Goal: Task Accomplishment & Management: Manage account settings

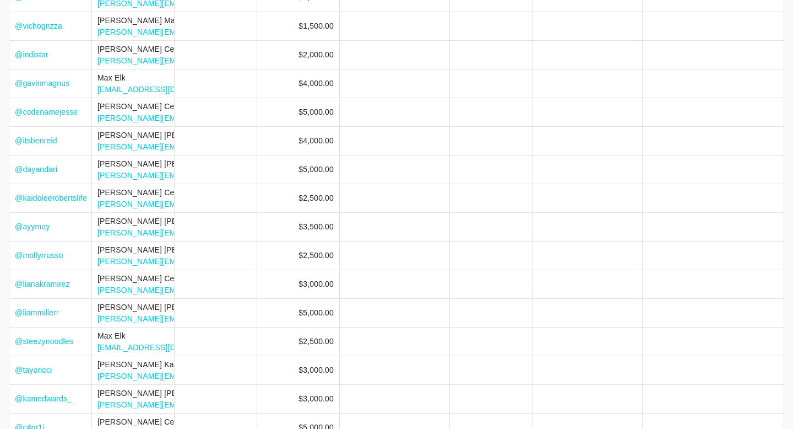
scroll to position [159, 0]
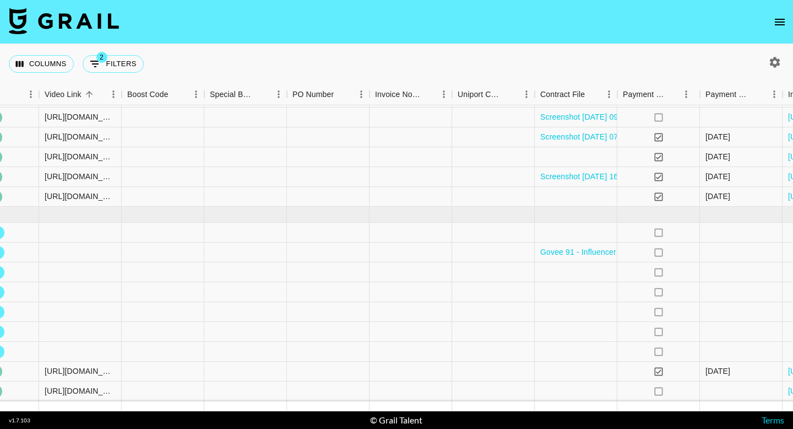
scroll to position [93, 1366]
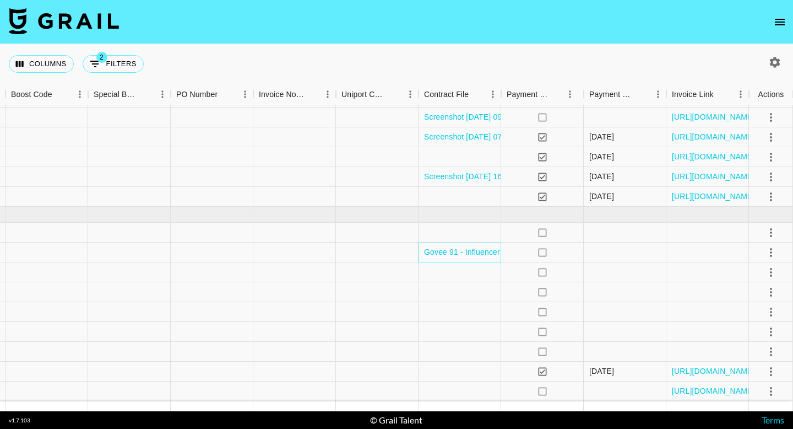
click at [437, 259] on div "Govee 91 - Influencer Agreement (rebyhardy).pdf" at bounding box center [460, 252] width 83 height 20
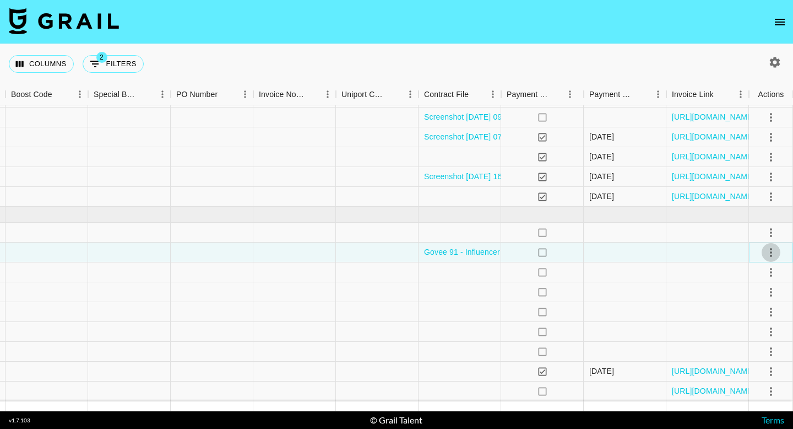
click at [769, 252] on icon "select merge strategy" at bounding box center [771, 252] width 13 height 13
click at [761, 316] on li "Draft Created" at bounding box center [758, 316] width 72 height 20
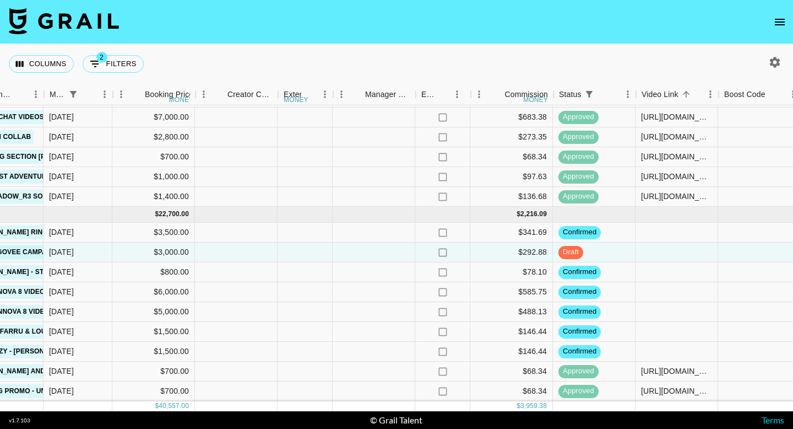
scroll to position [93, 493]
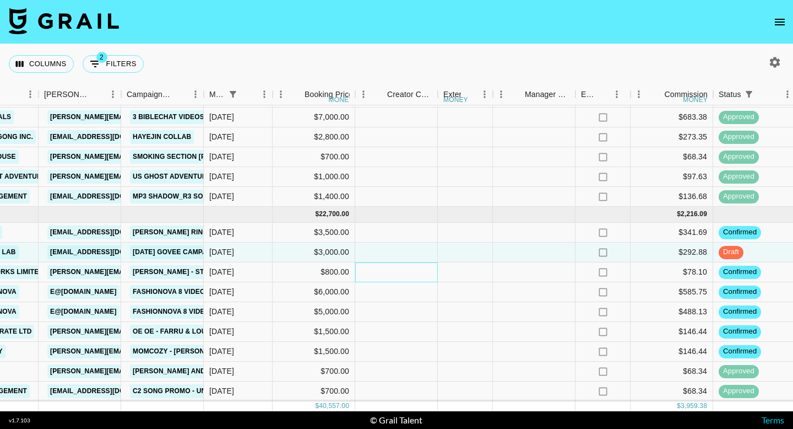
click at [408, 273] on div at bounding box center [396, 272] width 83 height 20
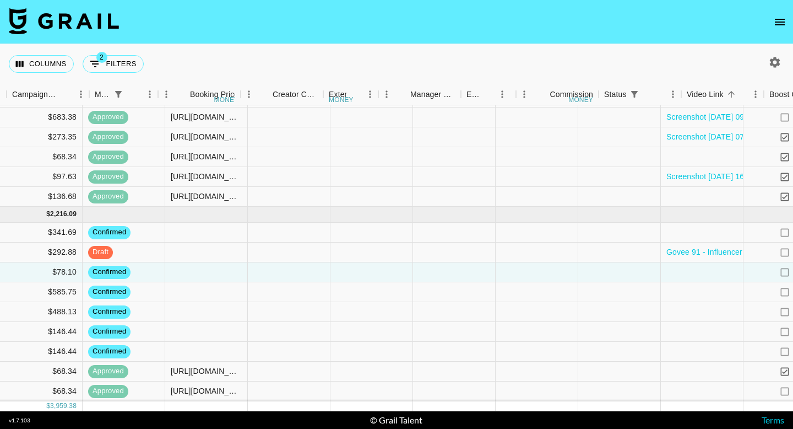
scroll to position [93, 1366]
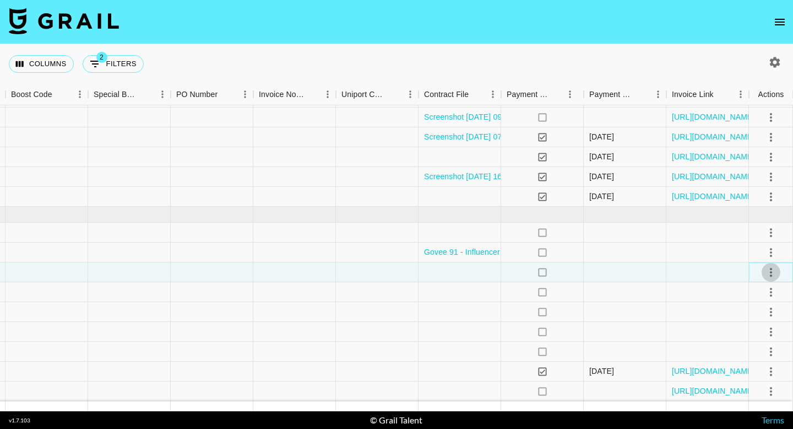
click at [767, 272] on icon "select merge strategy" at bounding box center [771, 272] width 13 height 13
click at [741, 326] on li "Draft Created" at bounding box center [758, 336] width 72 height 20
click at [291, 271] on div at bounding box center [294, 272] width 83 height 20
click at [740, 312] on div at bounding box center [708, 312] width 83 height 20
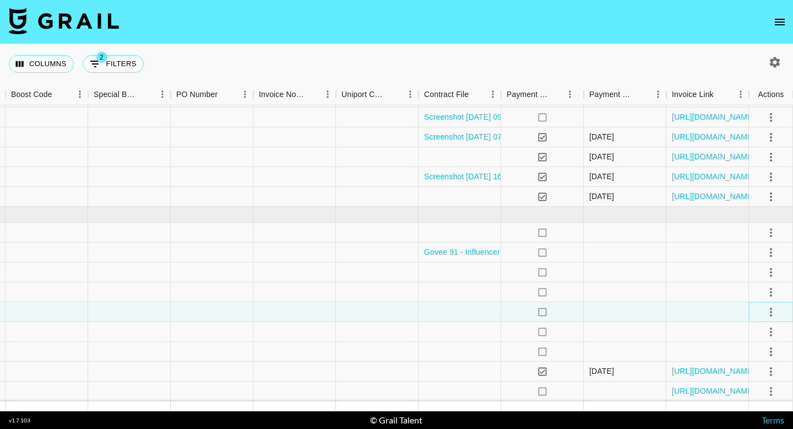
click at [771, 313] on icon "select merge strategy" at bounding box center [771, 311] width 13 height 13
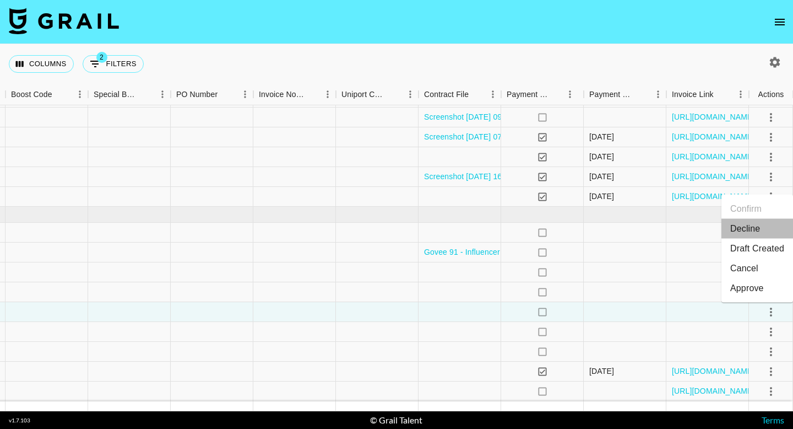
click at [753, 231] on li "Decline" at bounding box center [758, 229] width 72 height 20
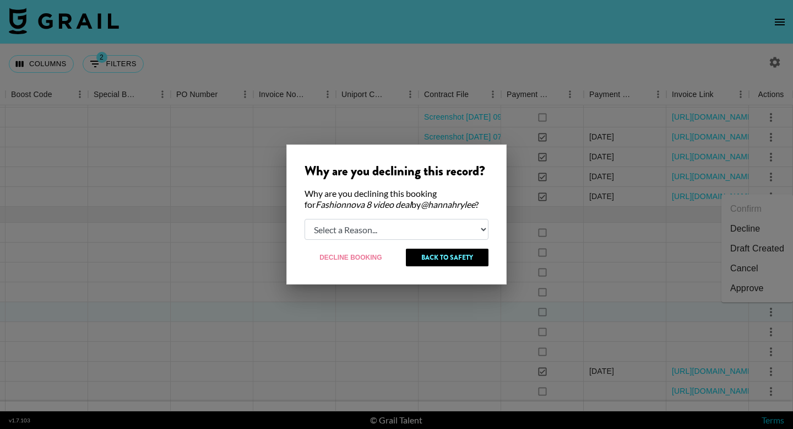
click at [345, 226] on select "Select a Reason... Relogging this deal due to a data issue The [PERSON_NAME] ca…" at bounding box center [397, 229] width 184 height 21
select select "creator_decline"
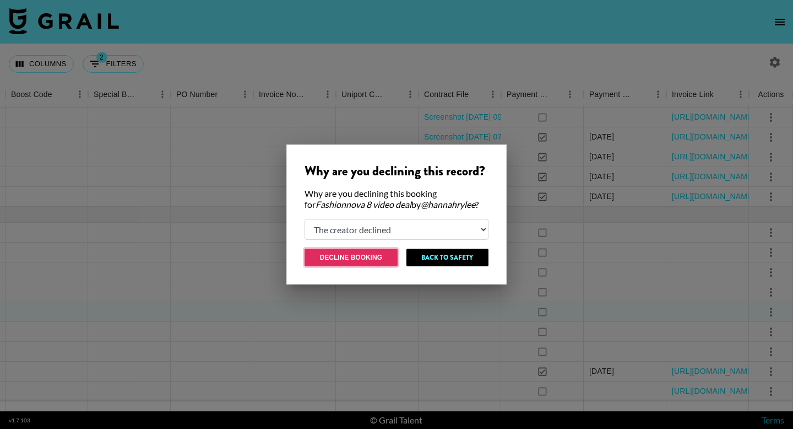
click at [366, 258] on button "Decline Booking" at bounding box center [351, 257] width 93 height 18
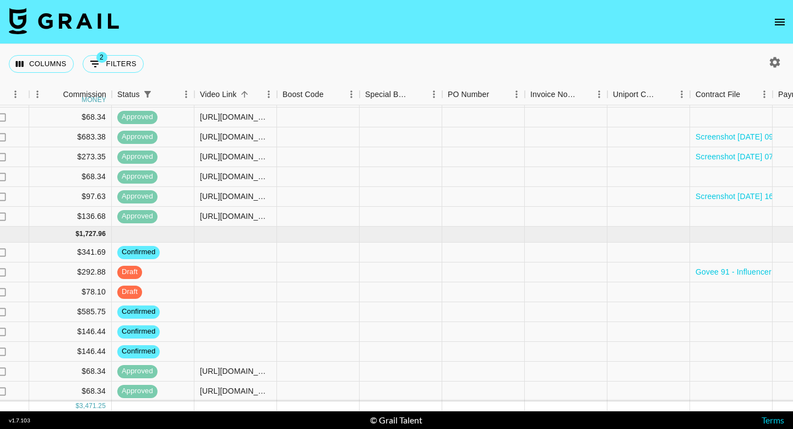
scroll to position [73, 1366]
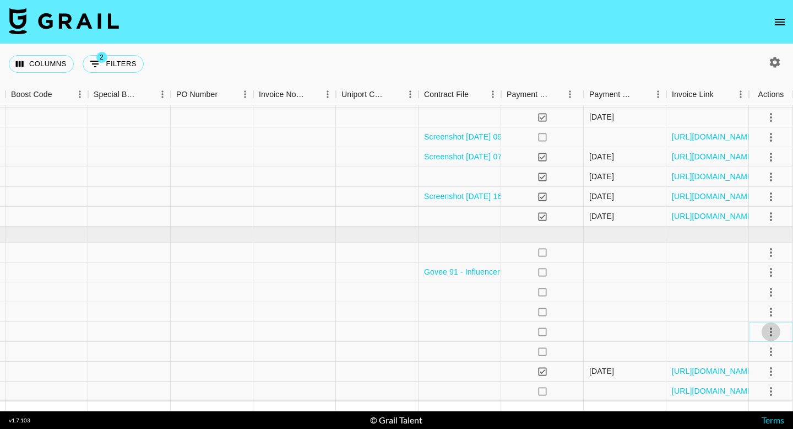
click at [769, 334] on icon "select merge strategy" at bounding box center [771, 331] width 13 height 13
click at [757, 268] on li "Draft Created" at bounding box center [758, 268] width 72 height 20
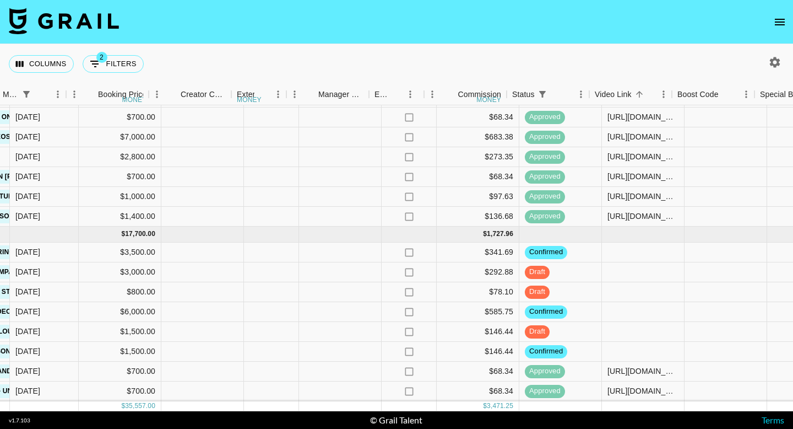
scroll to position [73, 710]
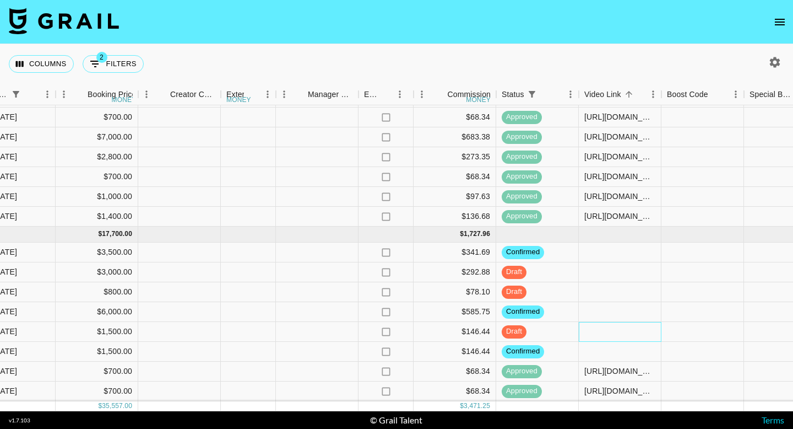
click at [602, 336] on div at bounding box center [620, 332] width 83 height 20
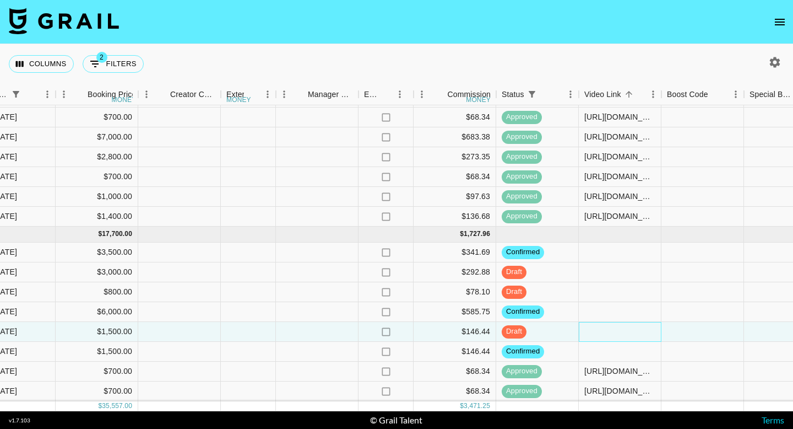
click at [602, 336] on div at bounding box center [620, 332] width 83 height 20
click at [602, 336] on div at bounding box center [620, 331] width 81 height 11
click at [602, 331] on input "text" at bounding box center [620, 331] width 81 height 9
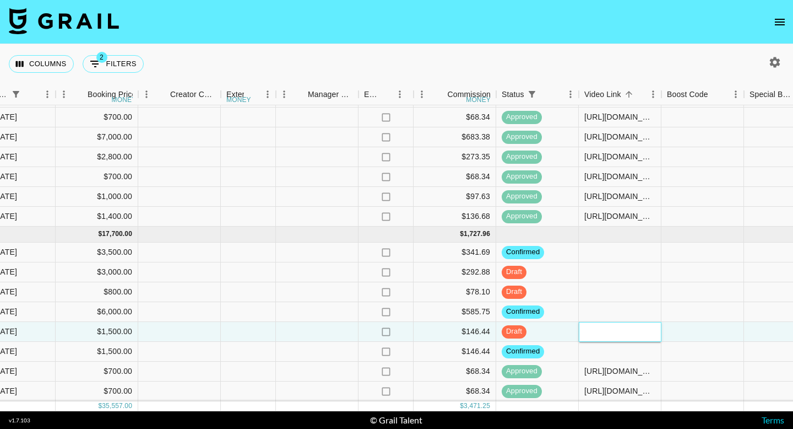
paste input "[URL][DOMAIN_NAME]"
type input "[URL][DOMAIN_NAME]"
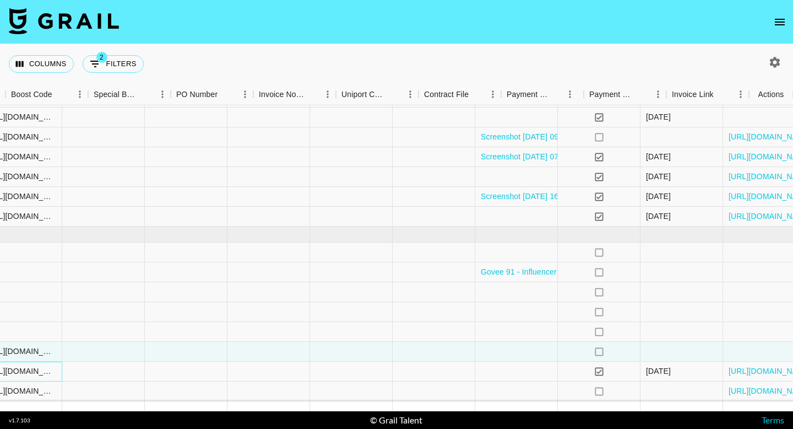
scroll to position [73, 1366]
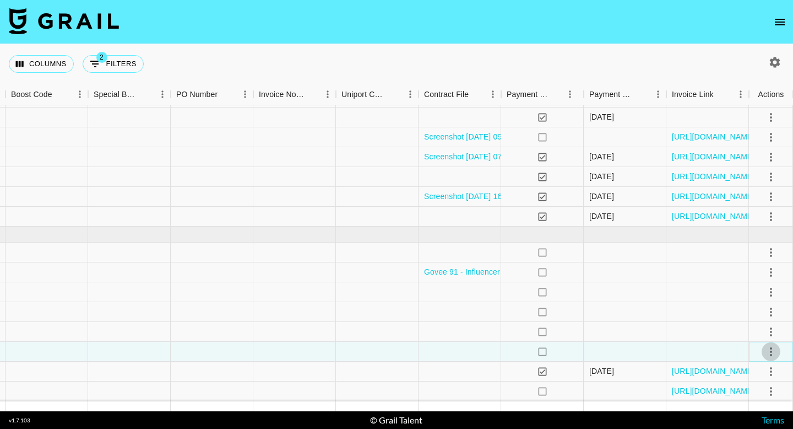
click at [769, 348] on icon "select merge strategy" at bounding box center [771, 351] width 13 height 13
click at [747, 328] on div "Approve" at bounding box center [748, 327] width 34 height 13
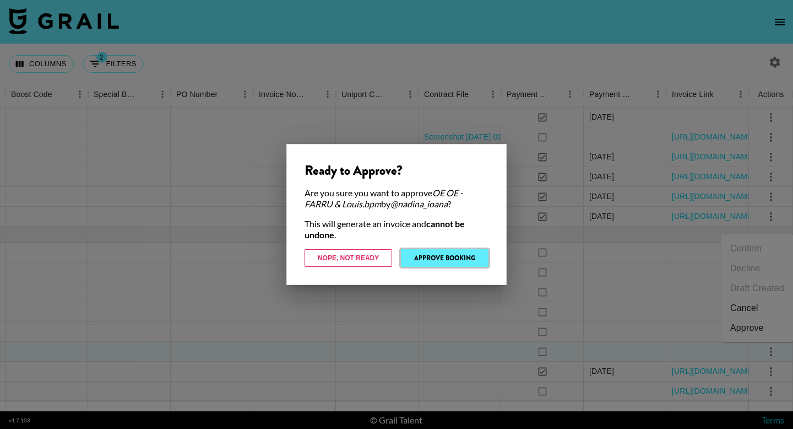
click at [427, 254] on button "Approve Booking" at bounding box center [445, 258] width 88 height 18
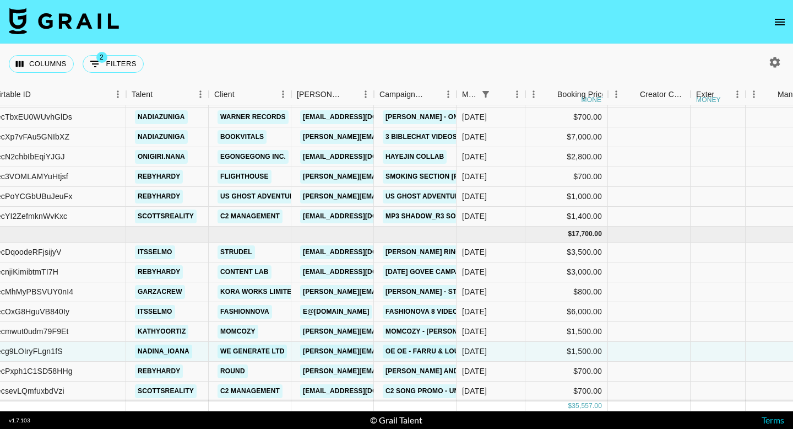
scroll to position [73, 246]
